Goal: Register for event/course

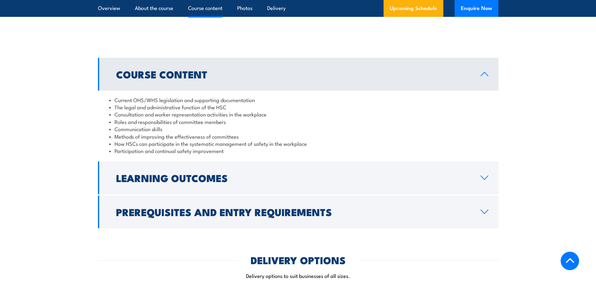
scroll to position [532, 0]
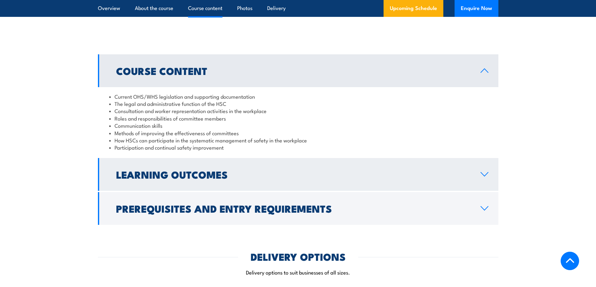
click at [224, 172] on h2 "Learning Outcomes" at bounding box center [293, 174] width 354 height 9
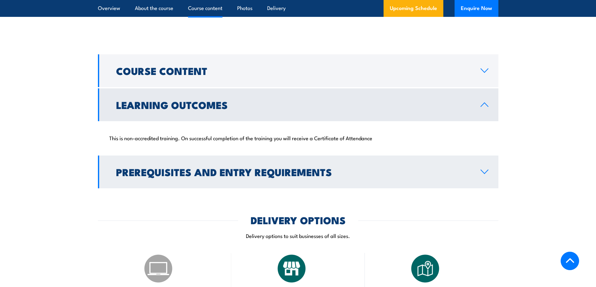
click at [269, 171] on h2 "Prerequisites and Entry Requirements" at bounding box center [293, 172] width 354 height 9
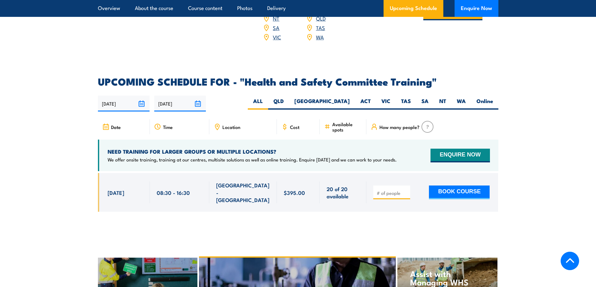
scroll to position [969, 0]
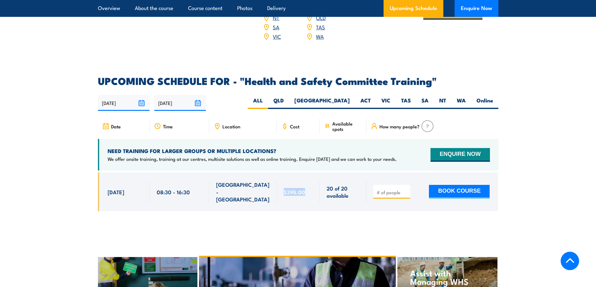
drag, startPoint x: 304, startPoint y: 179, endPoint x: 277, endPoint y: 179, distance: 26.9
click at [277, 179] on div "$395.00" at bounding box center [298, 192] width 43 height 39
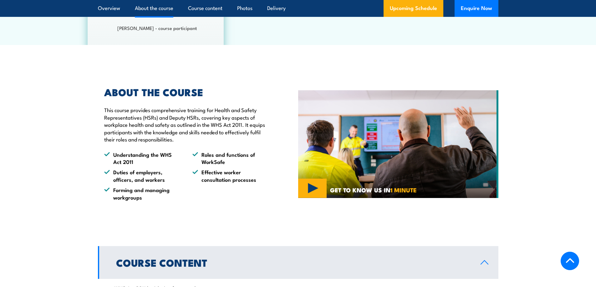
scroll to position [532, 0]
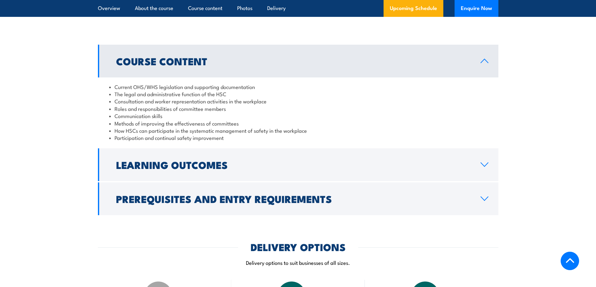
scroll to position [563, 0]
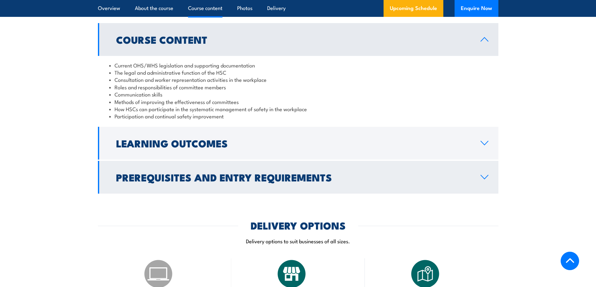
click at [243, 187] on link "Prerequisites and Entry Requirements" at bounding box center [298, 177] width 400 height 33
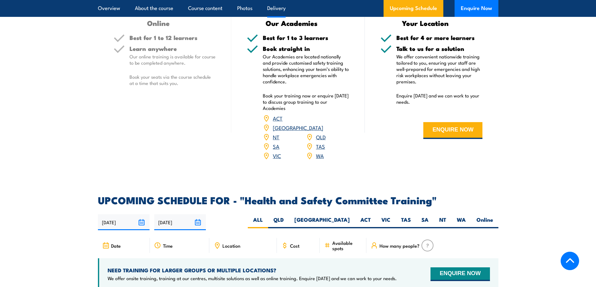
scroll to position [938, 0]
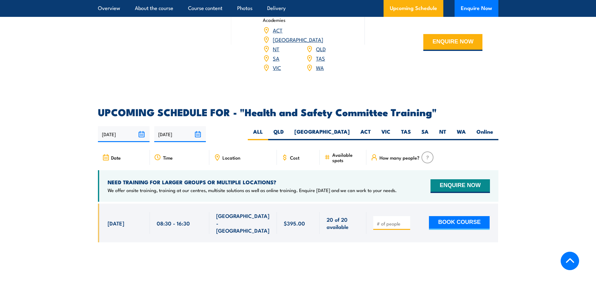
click at [253, 213] on span "[GEOGRAPHIC_DATA] - [GEOGRAPHIC_DATA]" at bounding box center [243, 223] width 54 height 22
drag, startPoint x: 306, startPoint y: 209, endPoint x: 284, endPoint y: 211, distance: 21.7
click at [284, 212] on div "$395.00" at bounding box center [298, 223] width 29 height 22
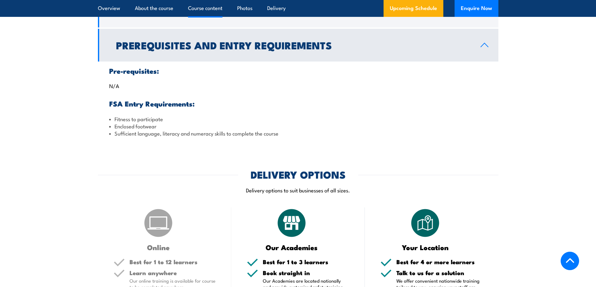
scroll to position [438, 0]
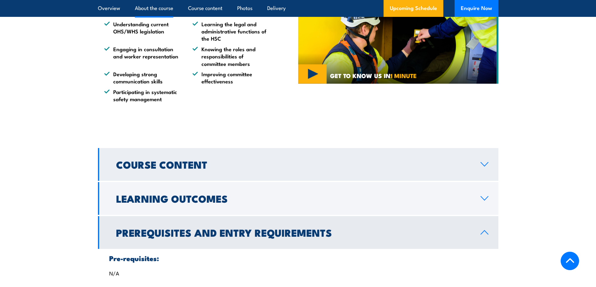
click at [249, 173] on link "Course Content" at bounding box center [298, 164] width 400 height 33
